Goal: Register for event/course

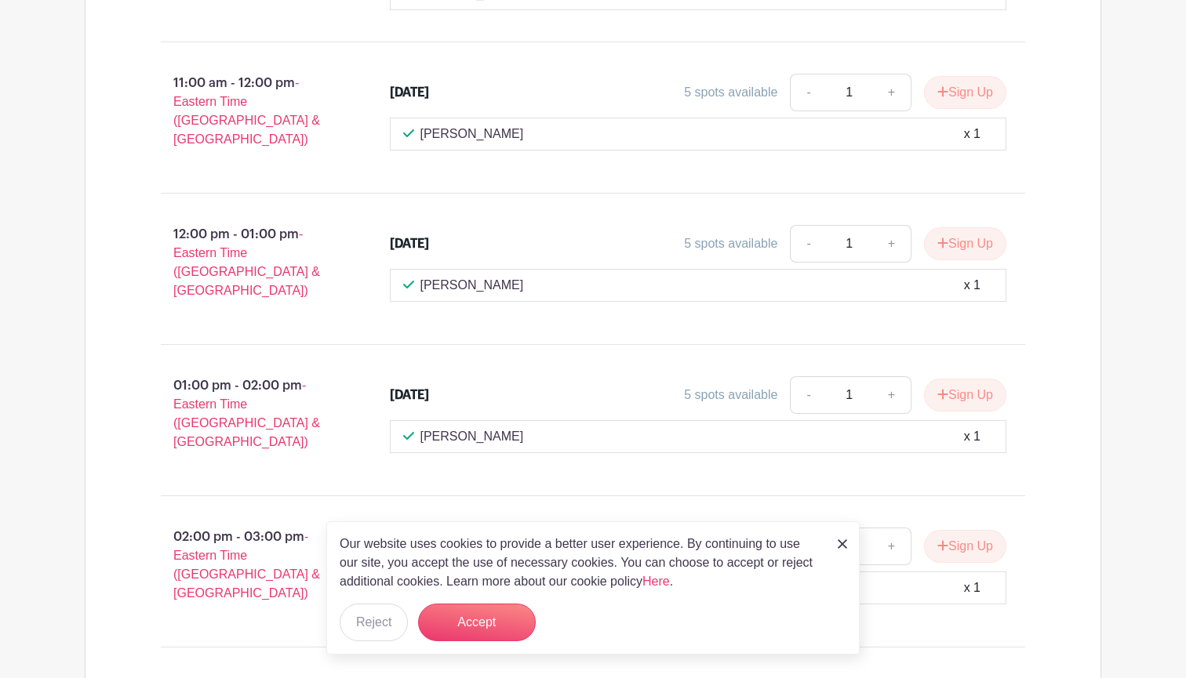
scroll to position [1950, 0]
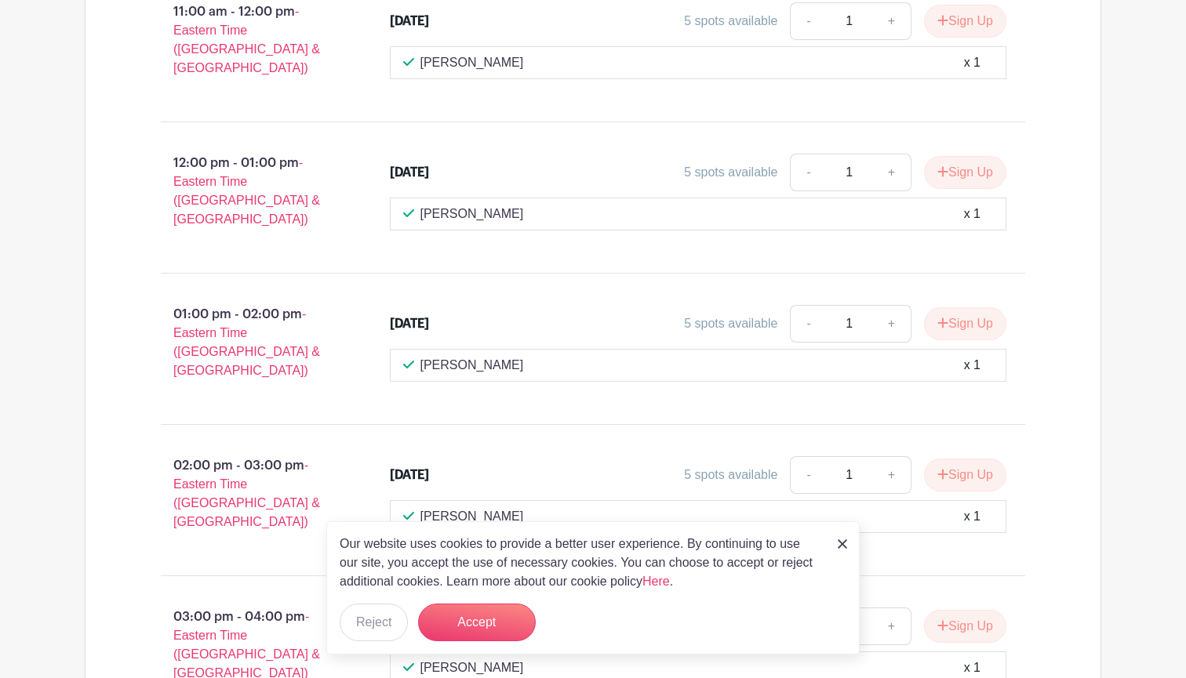
click at [840, 536] on link at bounding box center [842, 543] width 9 height 19
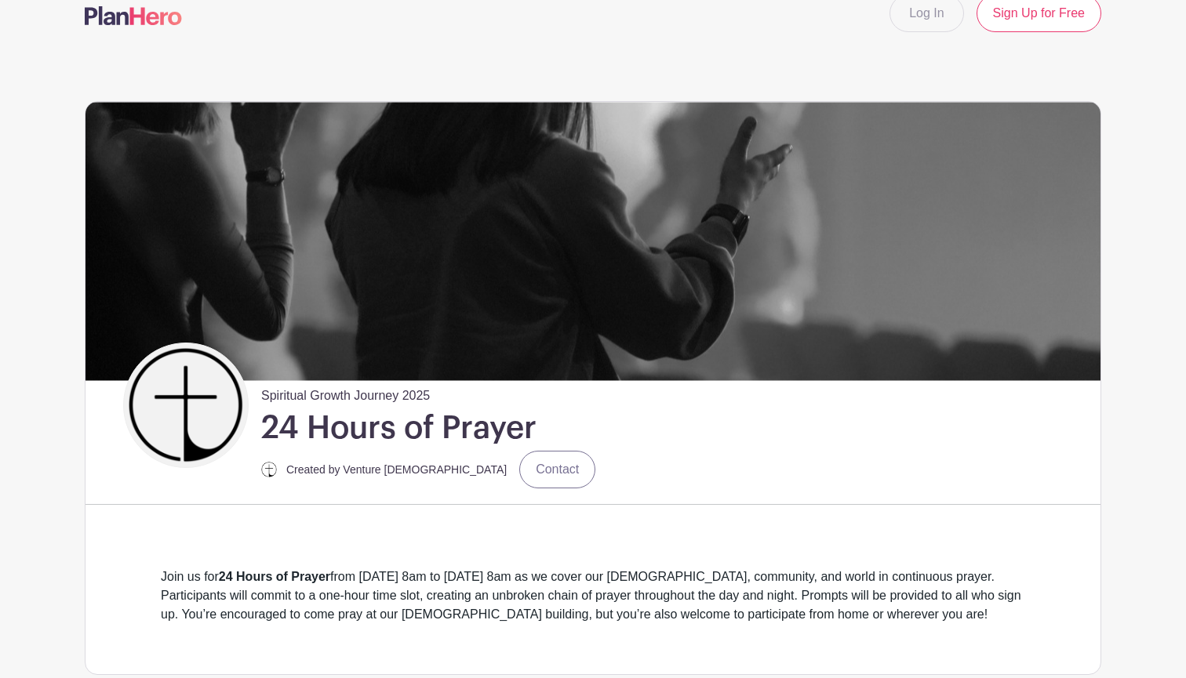
scroll to position [647, 0]
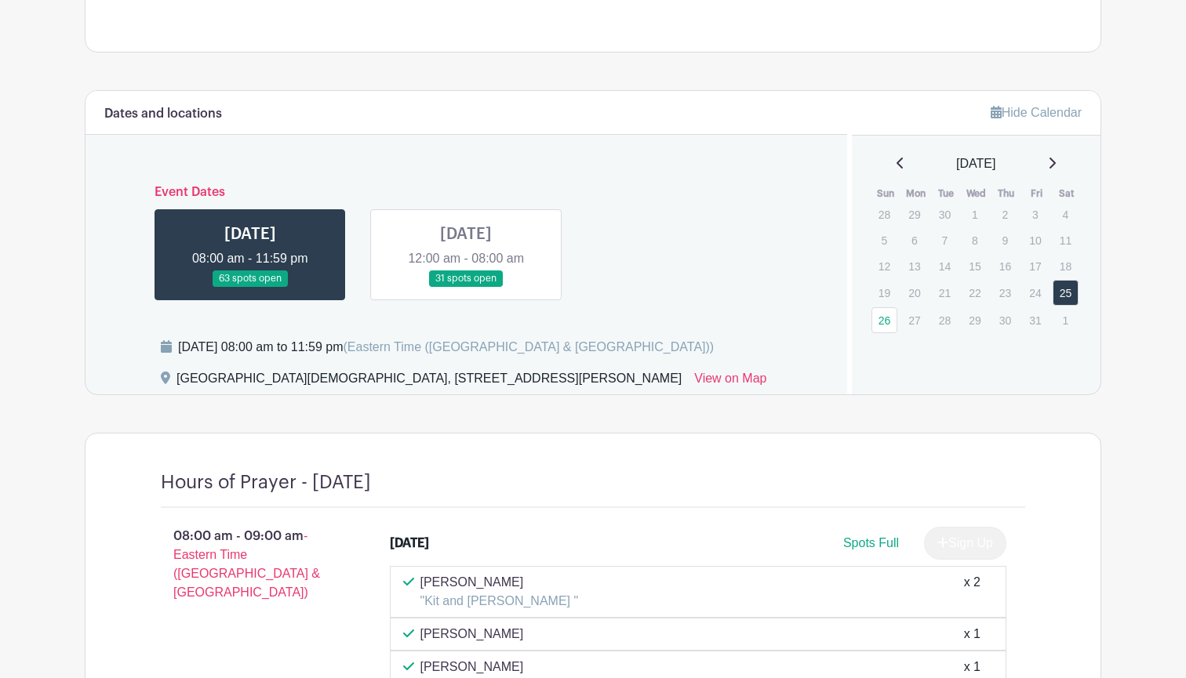
click at [466, 287] on link at bounding box center [466, 287] width 0 height 0
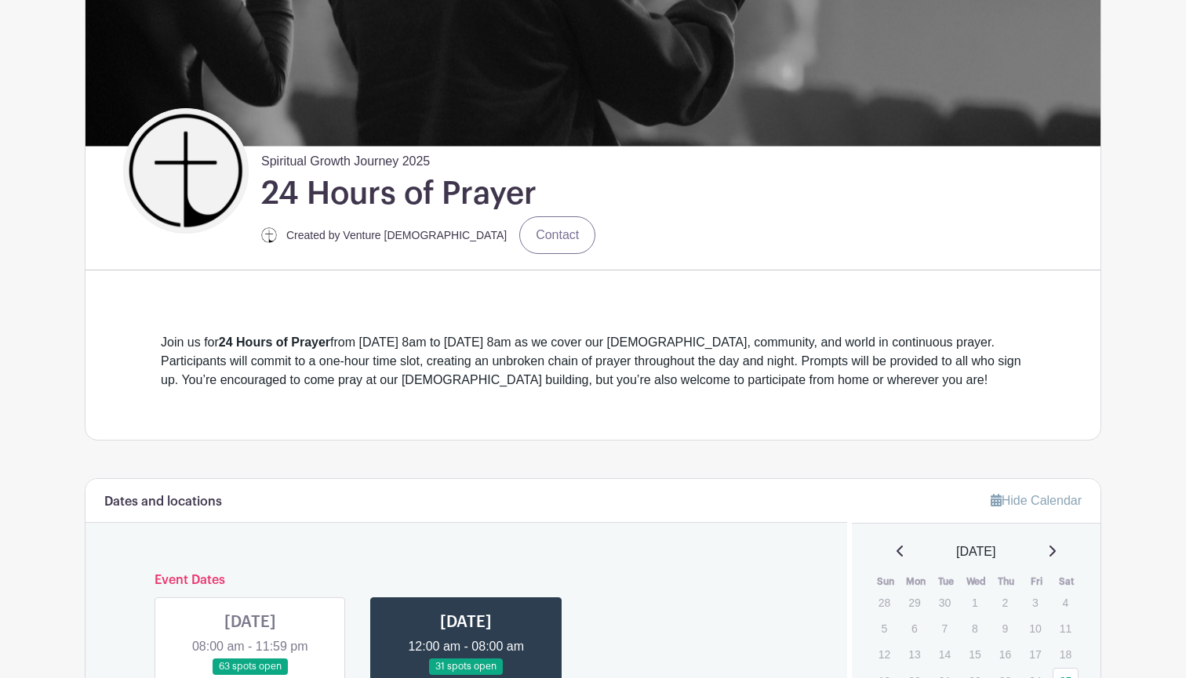
scroll to position [258, 0]
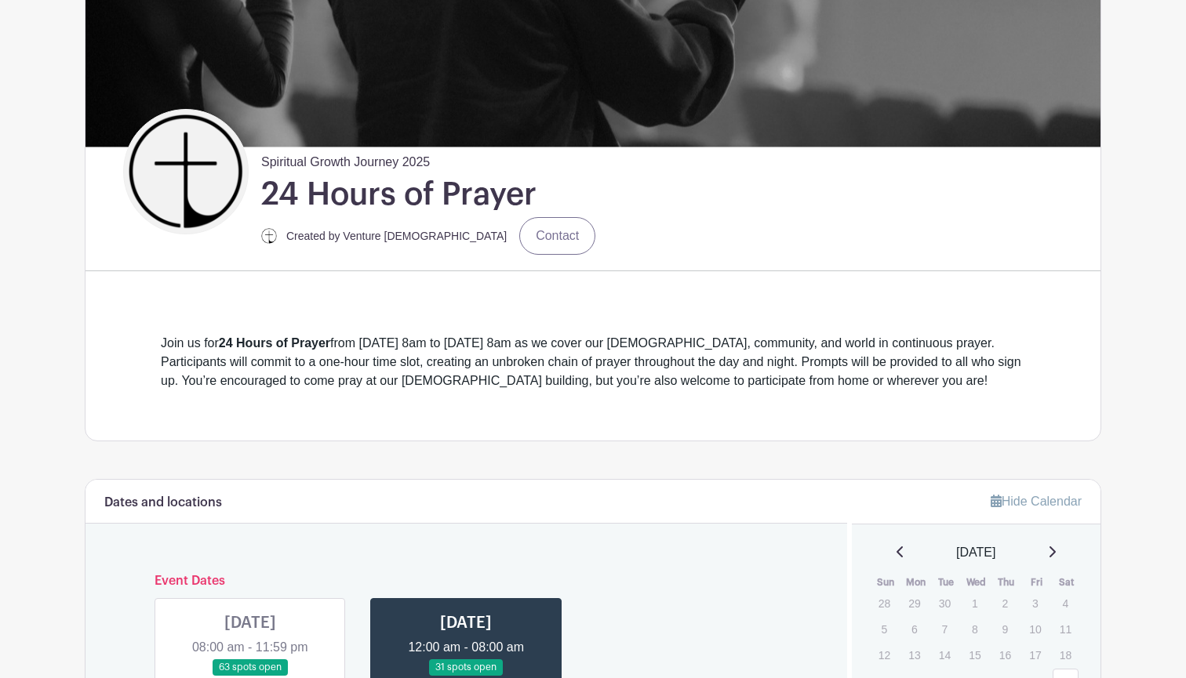
click at [250, 676] on link at bounding box center [250, 676] width 0 height 0
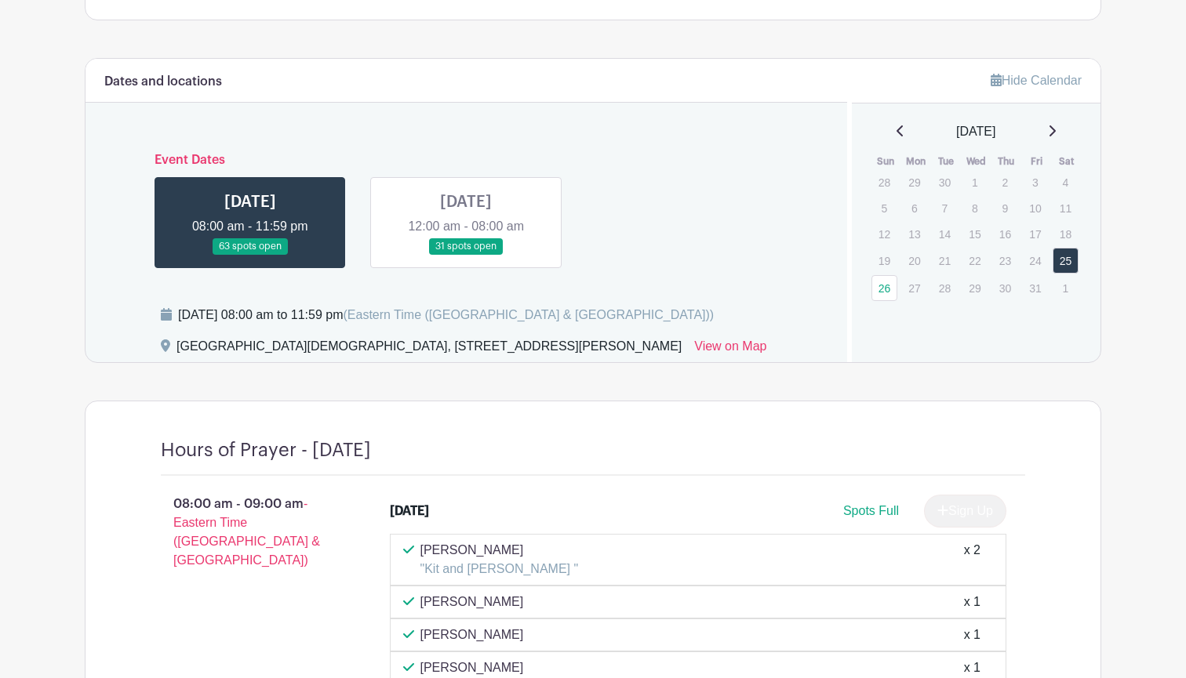
scroll to position [587, 0]
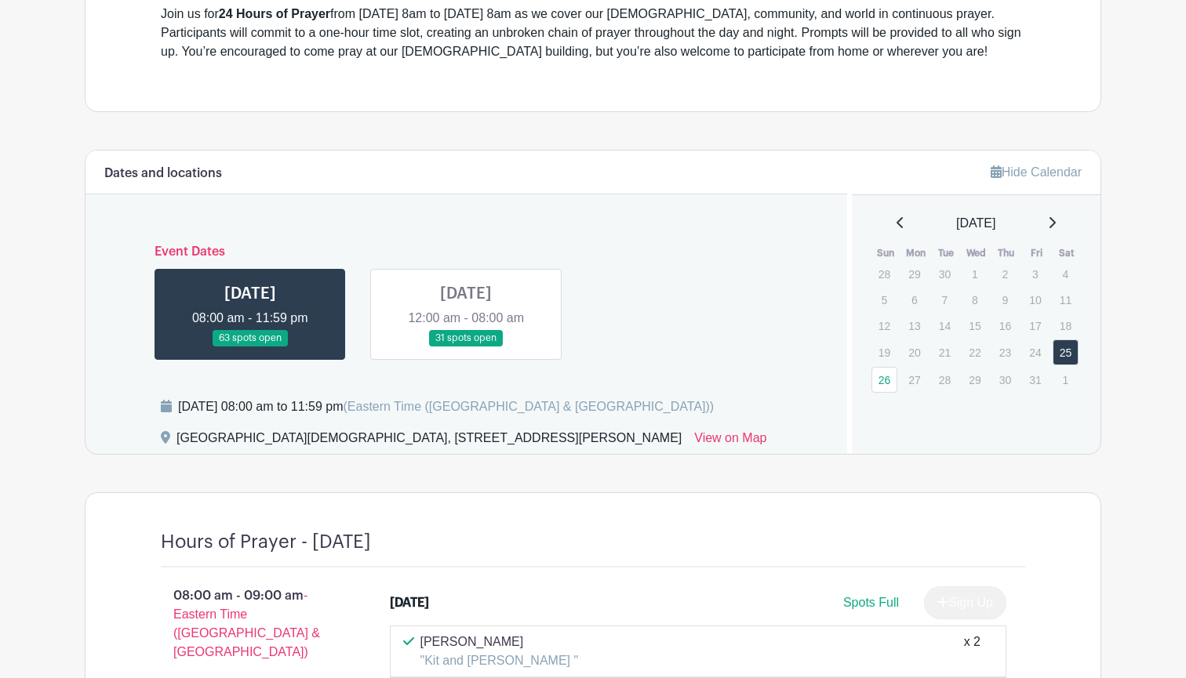
click at [466, 347] on link at bounding box center [466, 347] width 0 height 0
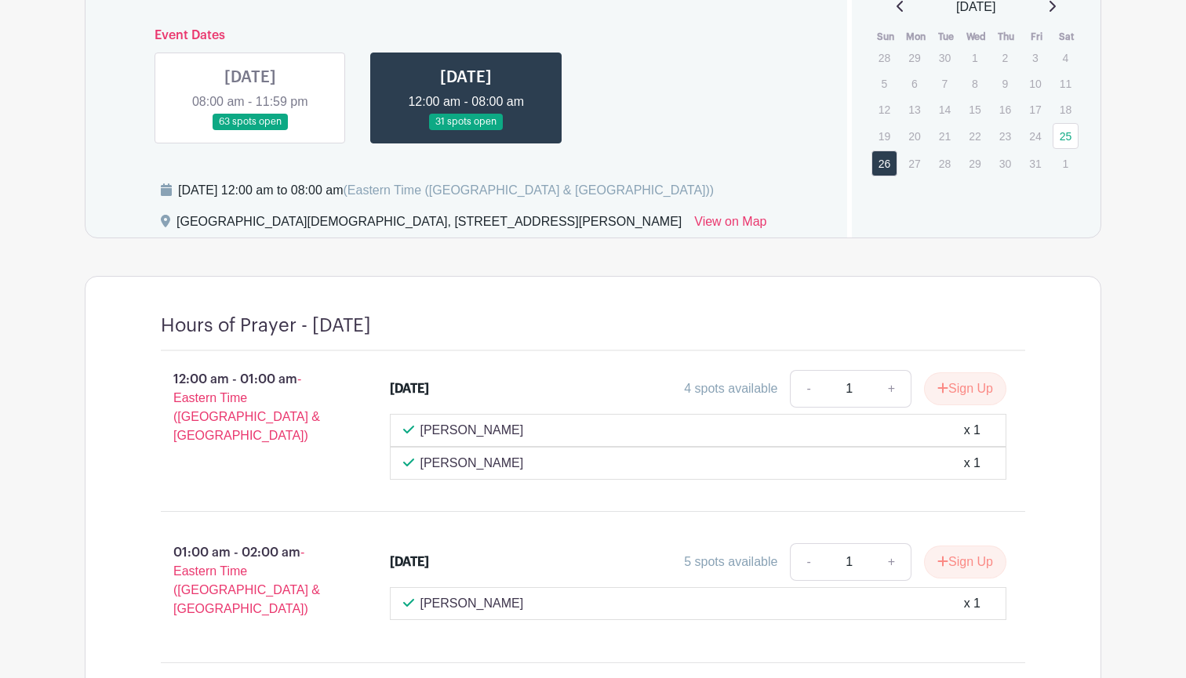
scroll to position [792, 0]
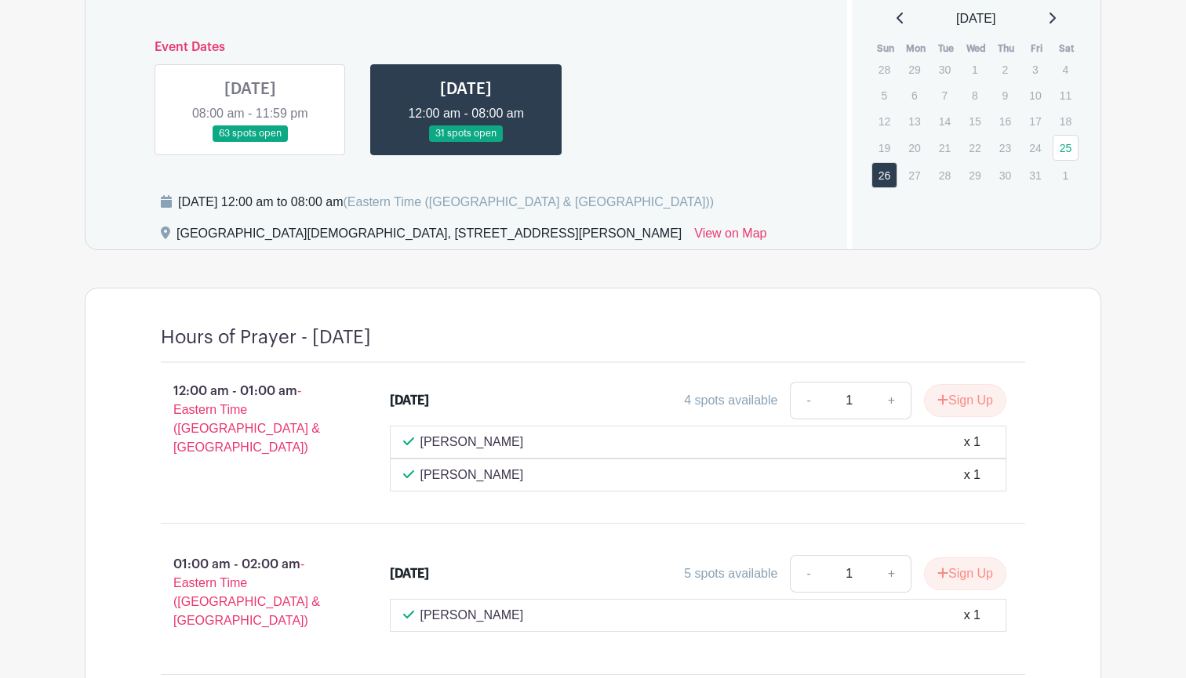
click at [250, 142] on link at bounding box center [250, 142] width 0 height 0
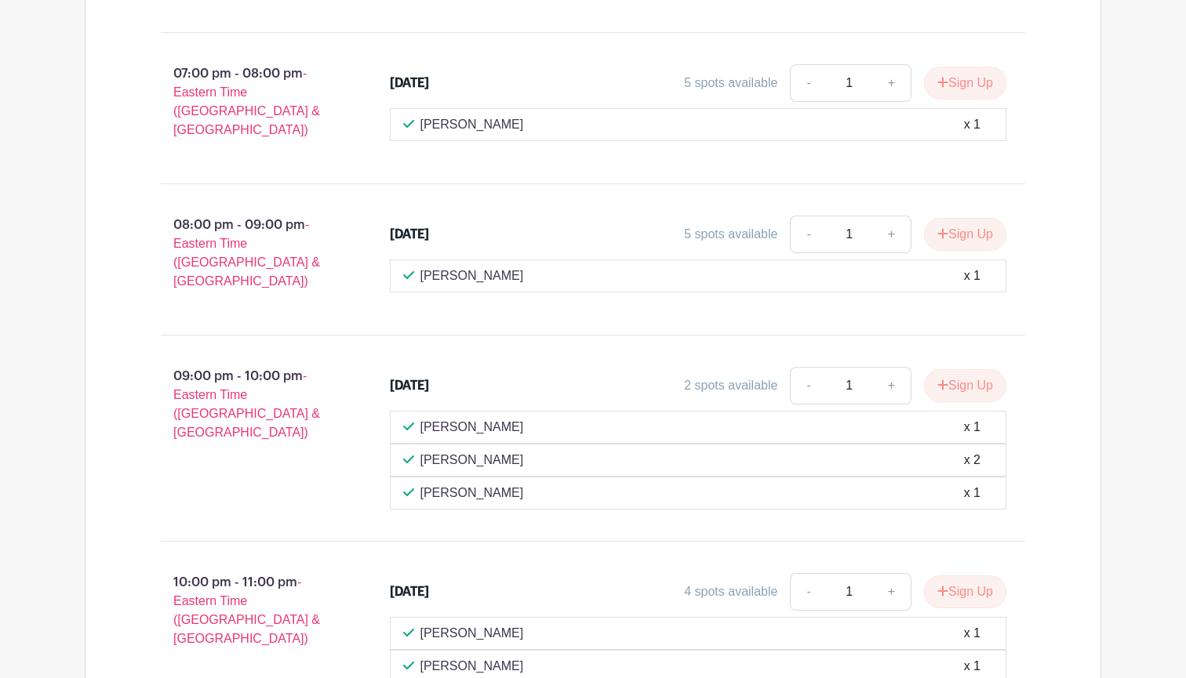
scroll to position [3125, 0]
